Goal: Find specific page/section: Find specific page/section

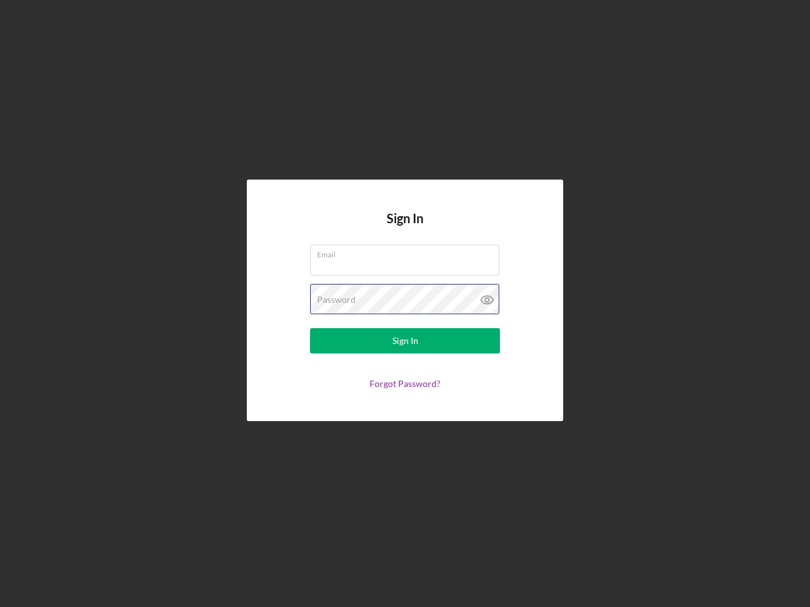
click at [405, 304] on div "Password" at bounding box center [405, 300] width 190 height 32
click at [487, 300] on icon at bounding box center [487, 300] width 32 height 32
